Goal: Check status

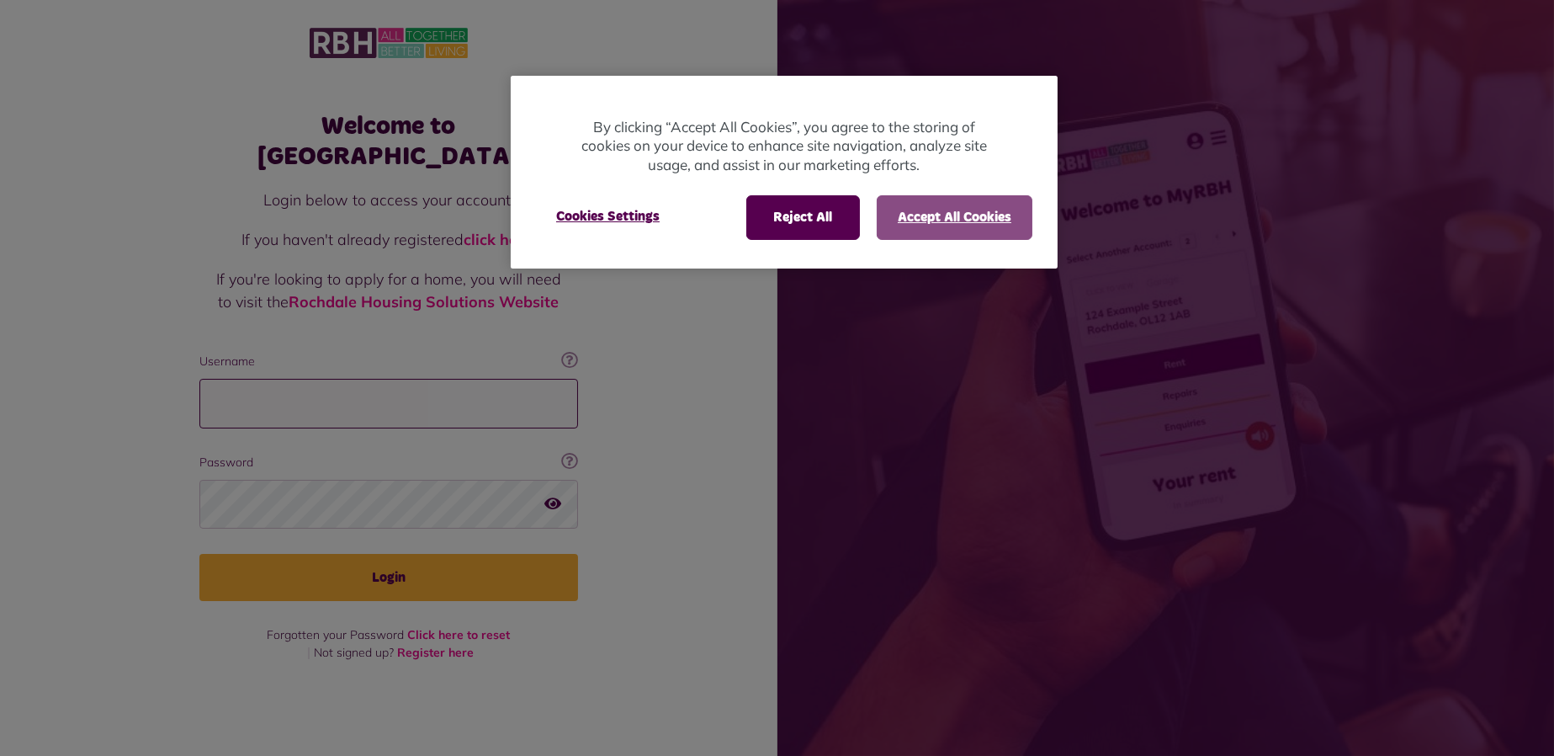
type input "**********"
click at [897, 215] on button "Accept All Cookies" at bounding box center [955, 217] width 156 height 44
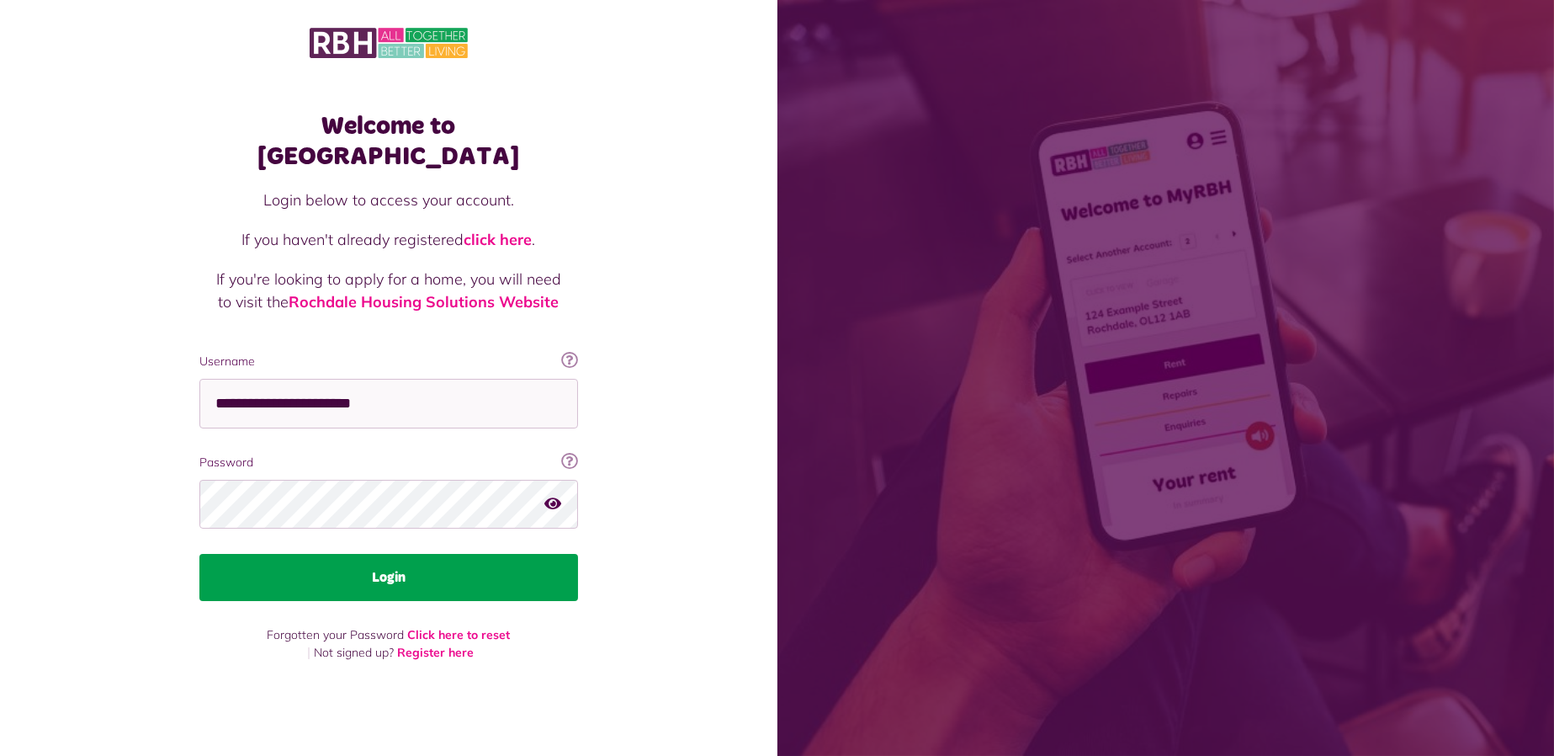
click at [471, 562] on button "Login" at bounding box center [388, 577] width 379 height 47
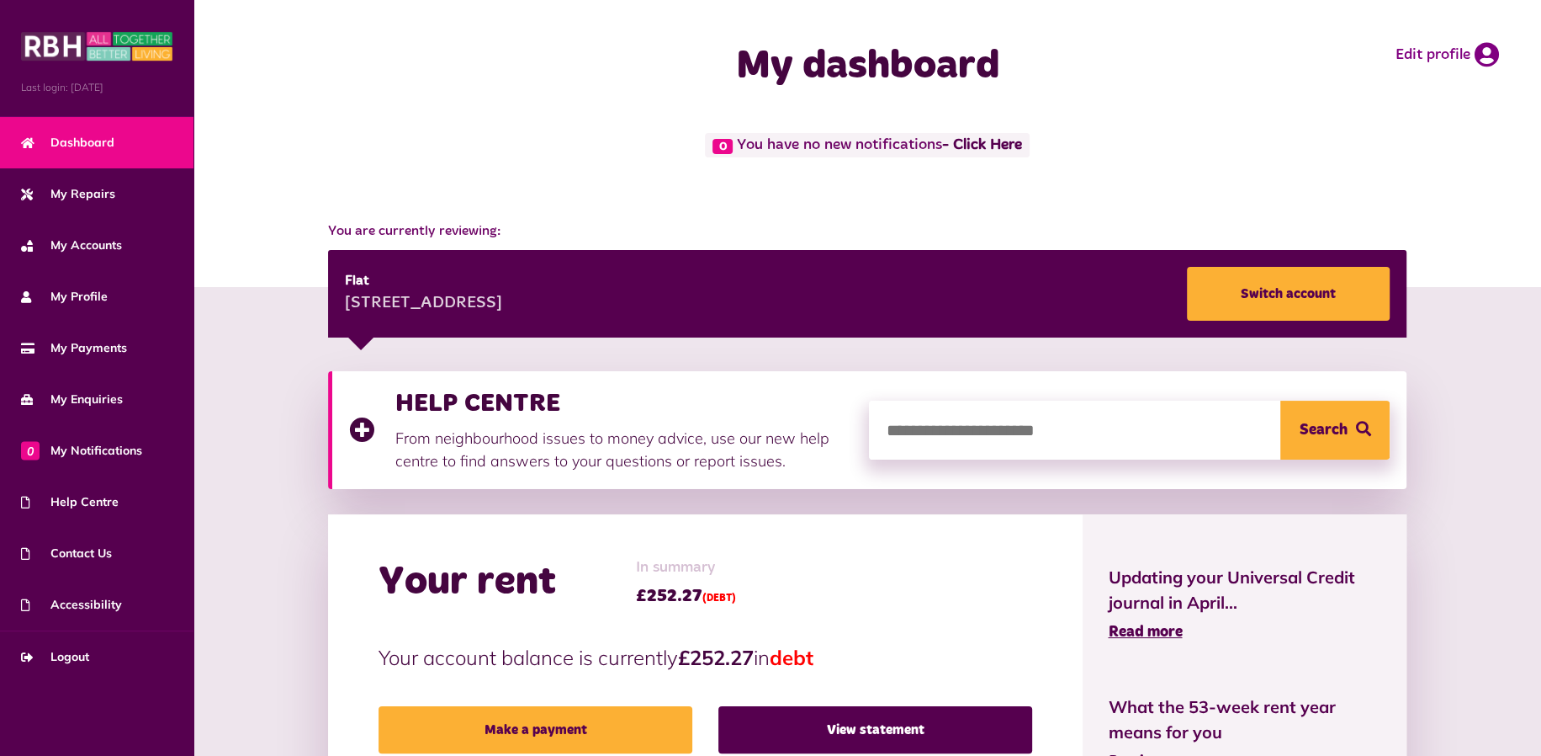
scroll to position [280, 0]
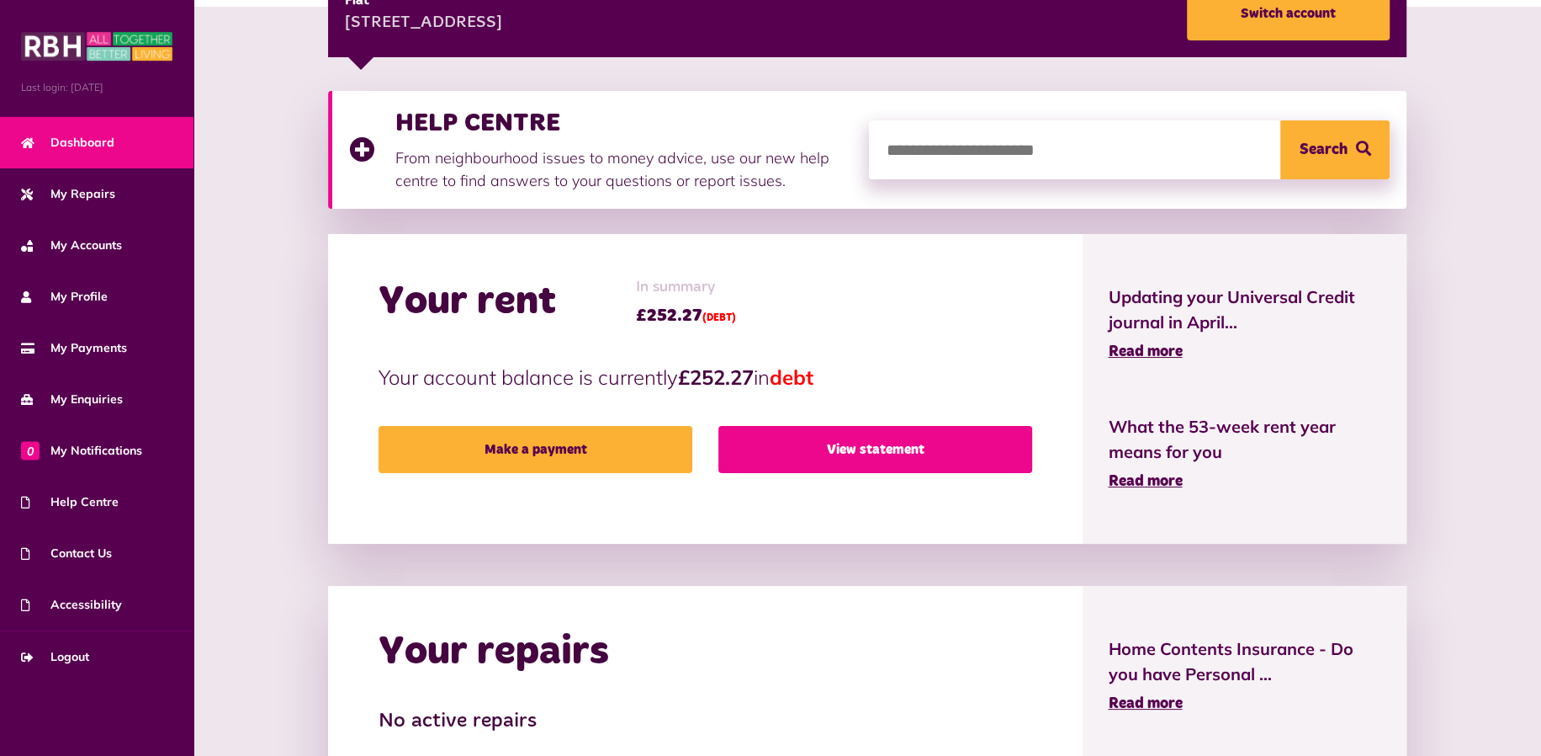
click at [872, 442] on link "View statement" at bounding box center [876, 449] width 314 height 47
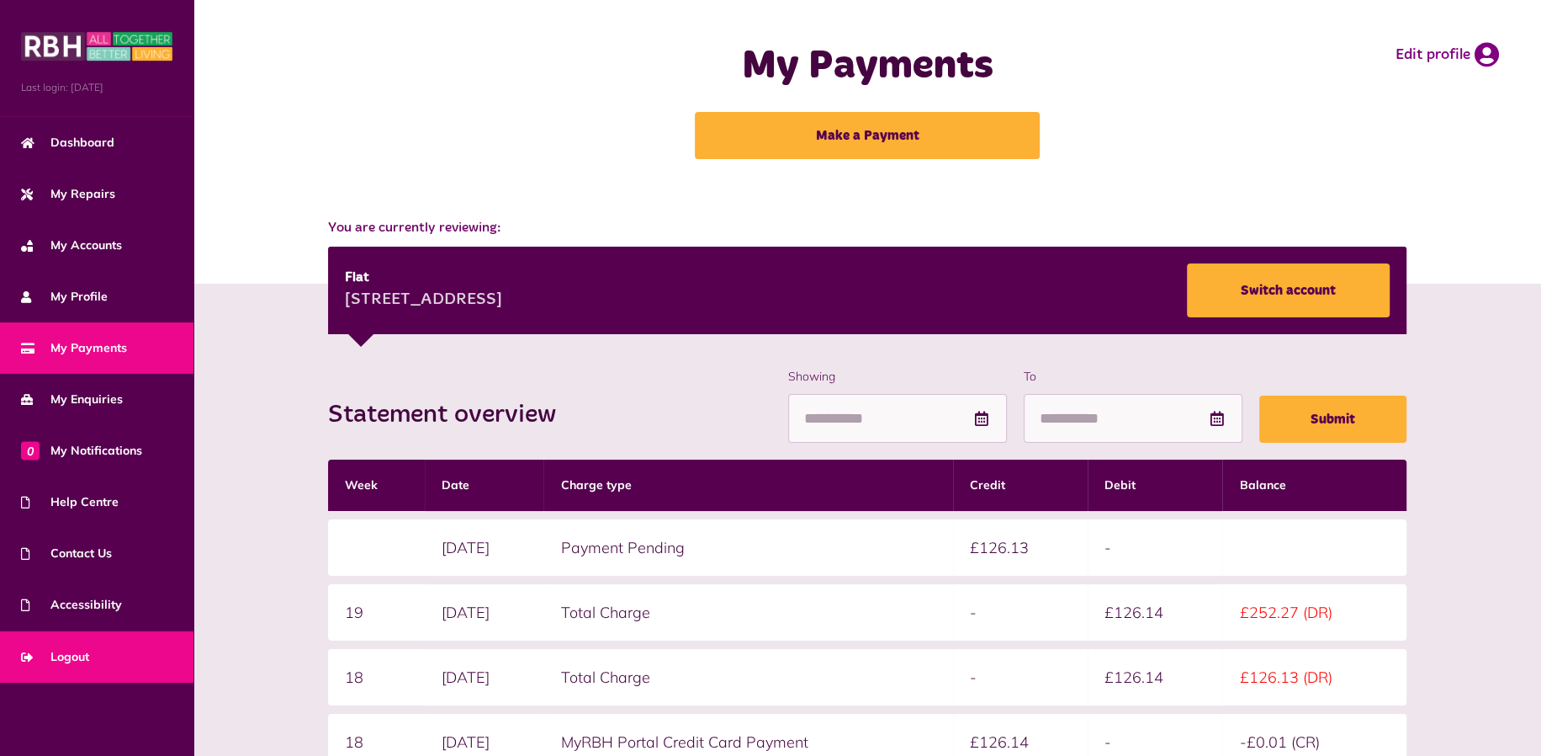
click at [87, 662] on span "Logout" at bounding box center [55, 657] width 68 height 18
